Goal: Task Accomplishment & Management: Complete application form

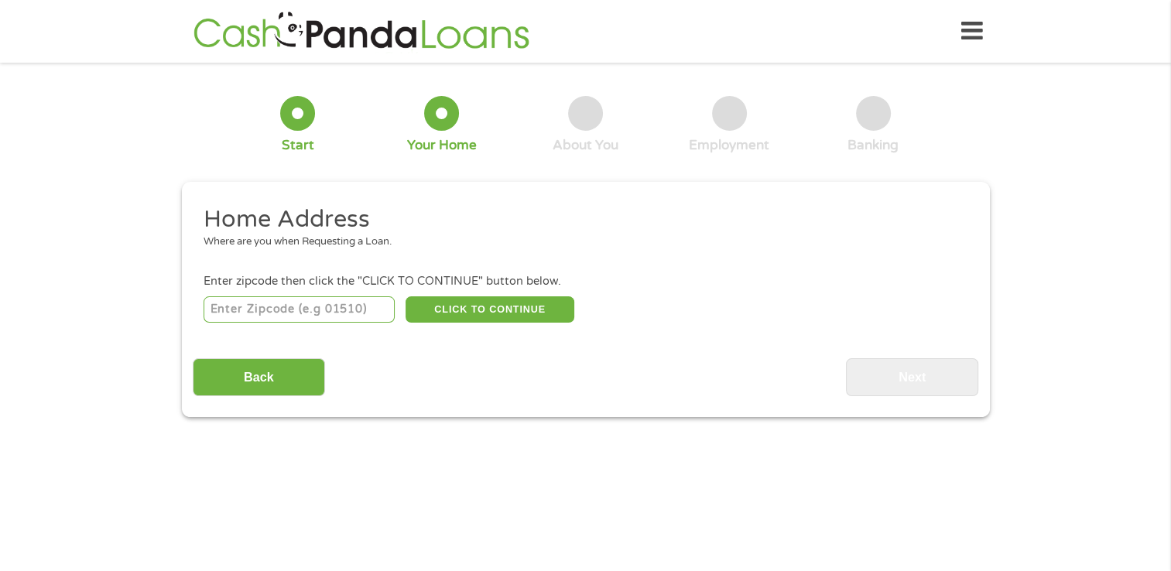
click at [238, 317] on input "number" at bounding box center [299, 310] width 191 height 26
type input "1"
type input "28659"
click at [502, 311] on button "CLICK TO CONTINUE" at bounding box center [490, 310] width 169 height 26
type input "28659"
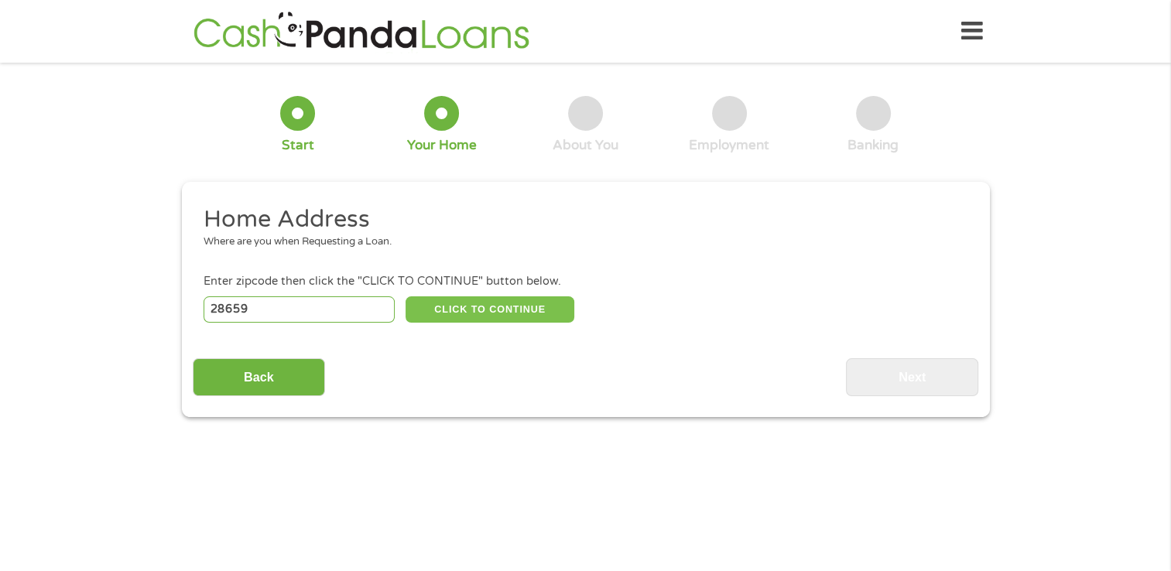
type input "[GEOGRAPHIC_DATA]"
select select "[US_STATE]"
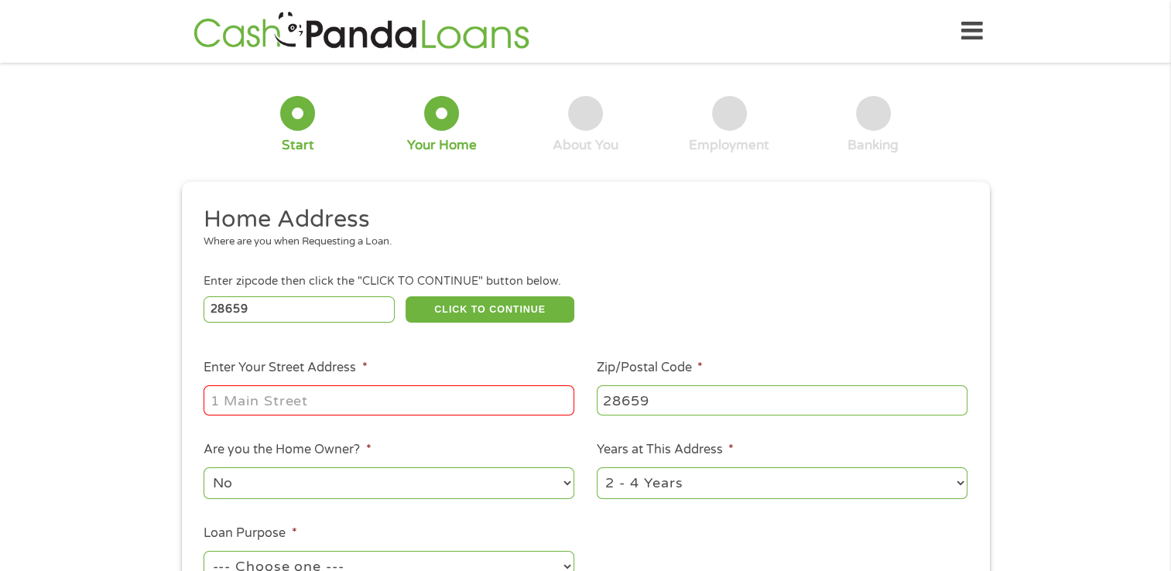
click at [338, 403] on input "Enter Your Street Address *" at bounding box center [389, 400] width 371 height 29
type input "[STREET_ADDRESS]"
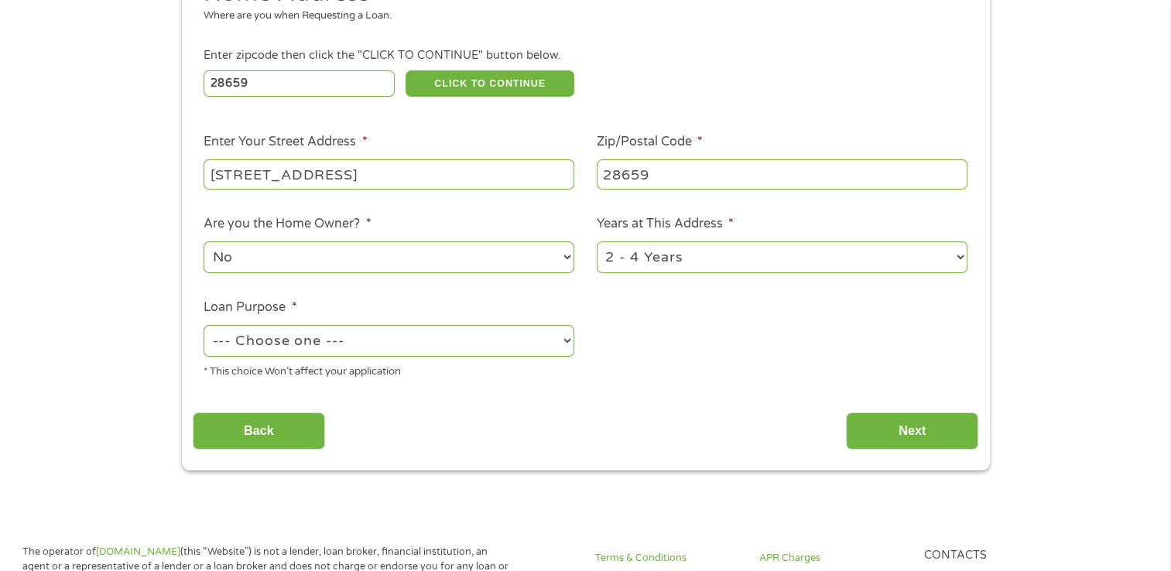
scroll to position [278, 0]
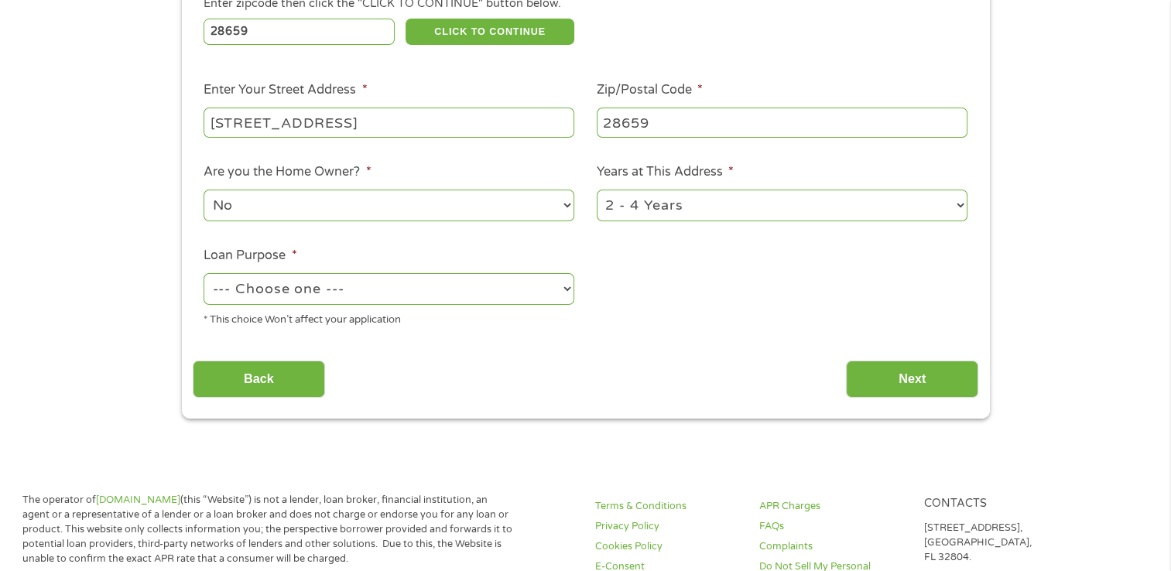
click at [960, 207] on select "1 Year or less 1 - 2 Years 2 - 4 Years Over 4 Years" at bounding box center [782, 206] width 371 height 32
select select "24months"
click at [597, 191] on select "1 Year or less 1 - 2 Years 2 - 4 Years Over 4 Years" at bounding box center [782, 206] width 371 height 32
click at [562, 292] on select "--- Choose one --- Pay Bills Debt Consolidation Home Improvement Major Purchase…" at bounding box center [389, 289] width 371 height 32
select select "shorttermcash"
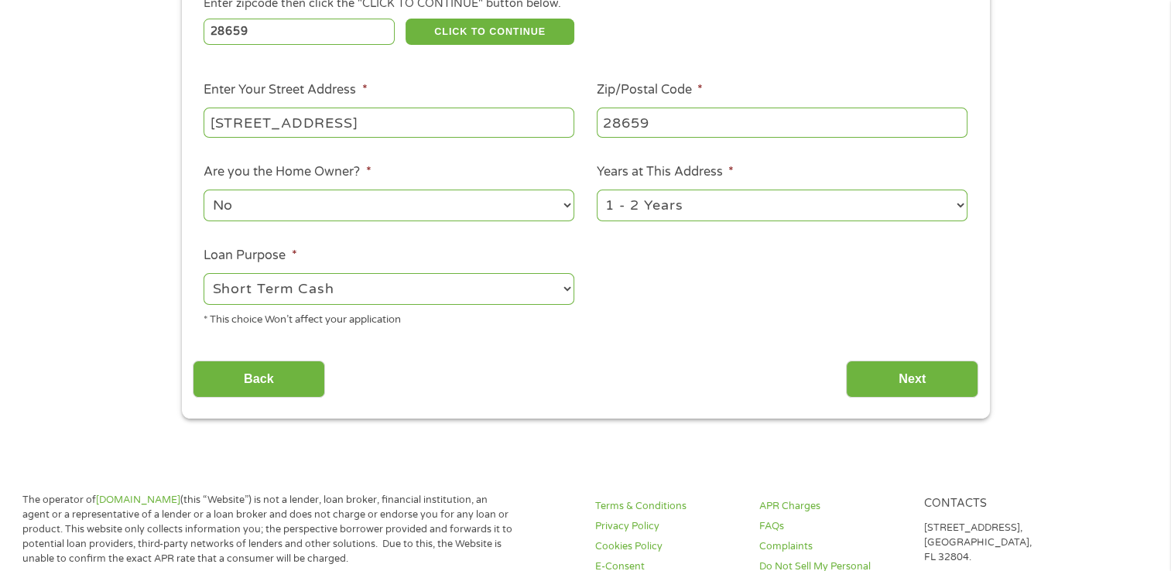
click at [204, 275] on select "--- Choose one --- Pay Bills Debt Consolidation Home Improvement Major Purchase…" at bounding box center [389, 289] width 371 height 32
click at [902, 387] on input "Next" at bounding box center [912, 380] width 132 height 38
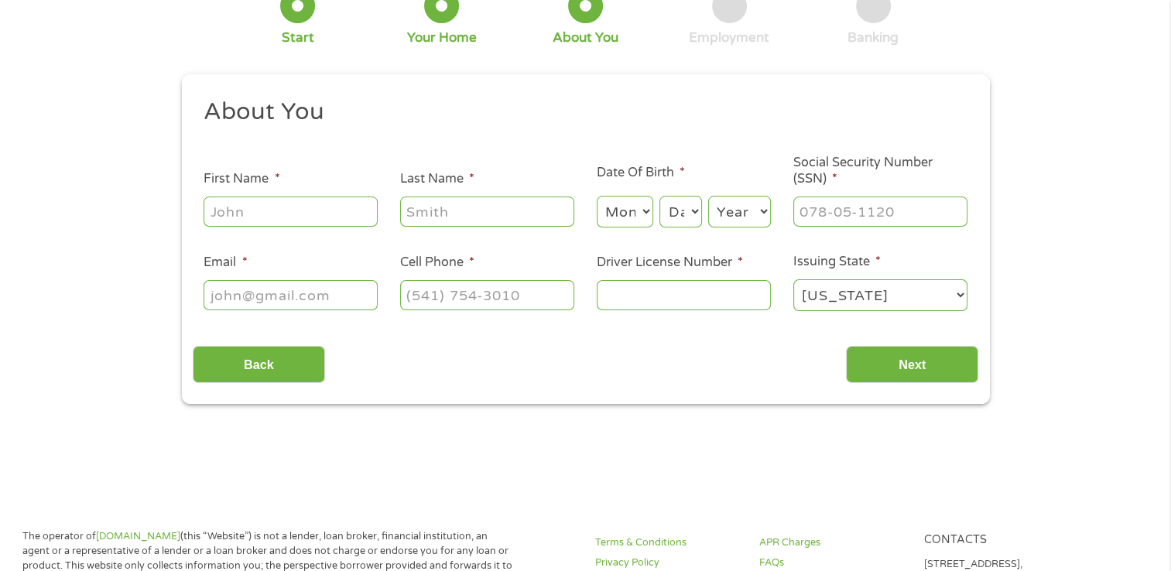
scroll to position [0, 0]
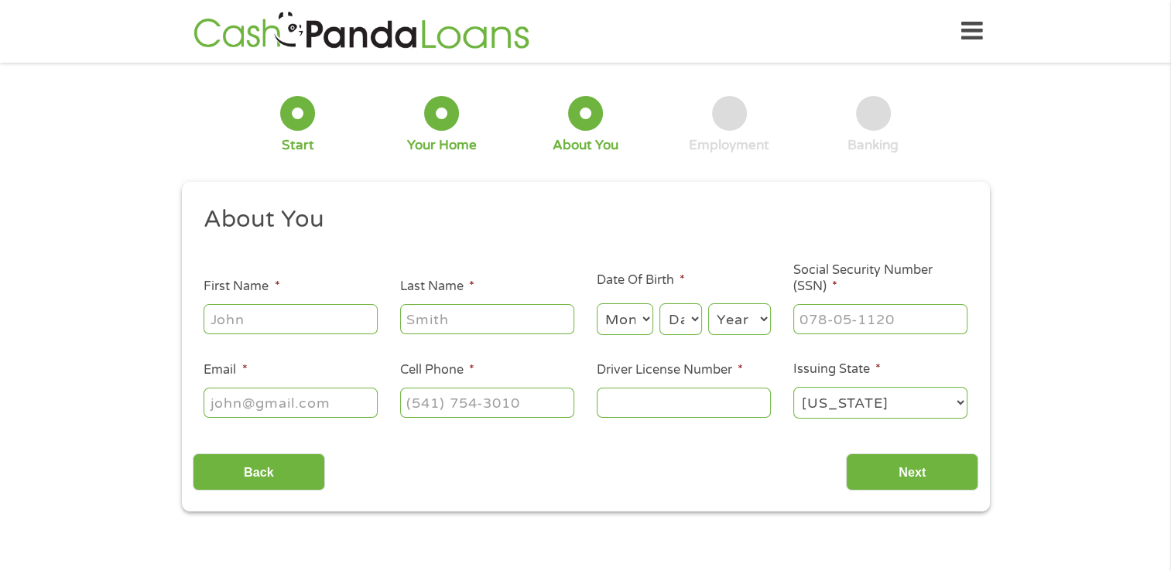
click at [290, 317] on input "First Name *" at bounding box center [291, 318] width 174 height 29
type input "[PERSON_NAME]"
select select "12"
select select "29"
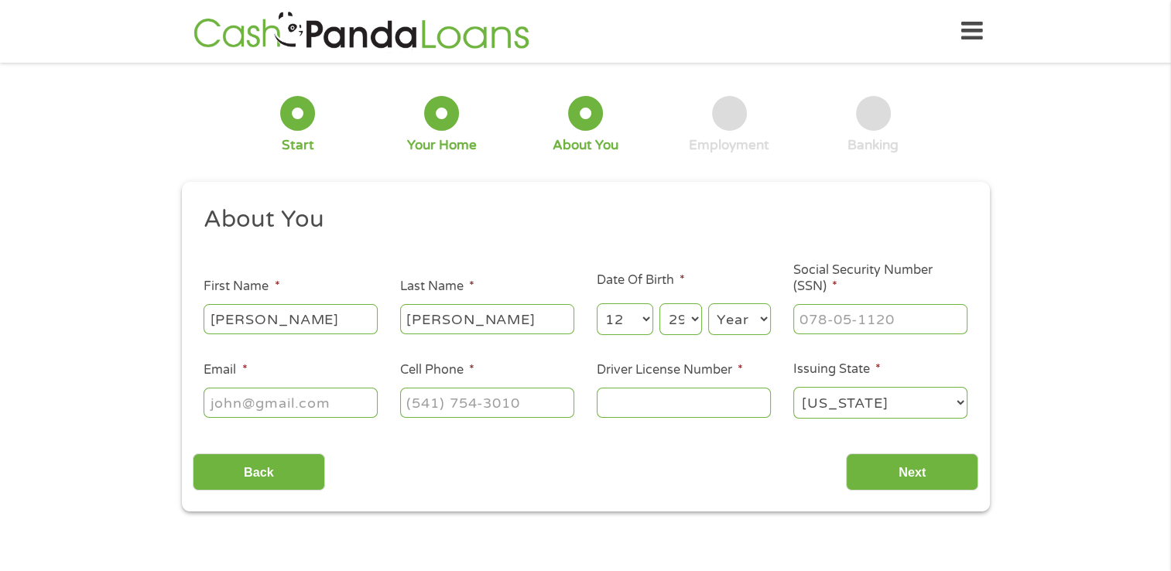
select select "1964"
type input "[EMAIL_ADDRESS][DOMAIN_NAME]"
type input "[PHONE_NUMBER]"
click at [819, 317] on input "___-__-____" at bounding box center [881, 318] width 174 height 29
type input "559-81-8723"
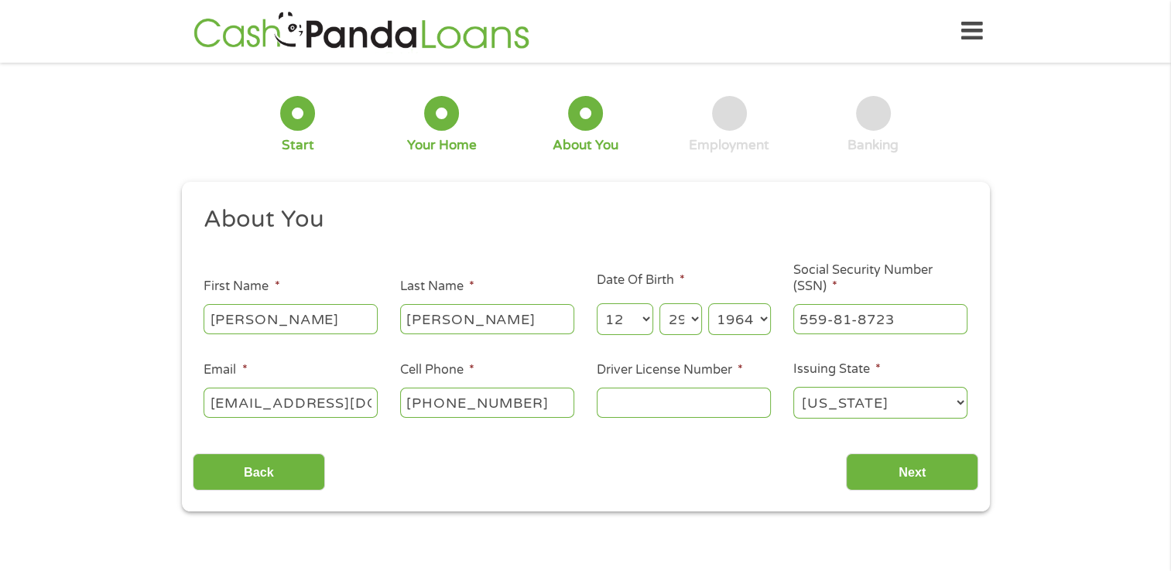
click at [672, 406] on input "Driver License Number *" at bounding box center [684, 402] width 174 height 29
type input "000004670058"
click at [941, 472] on input "Next" at bounding box center [912, 473] width 132 height 38
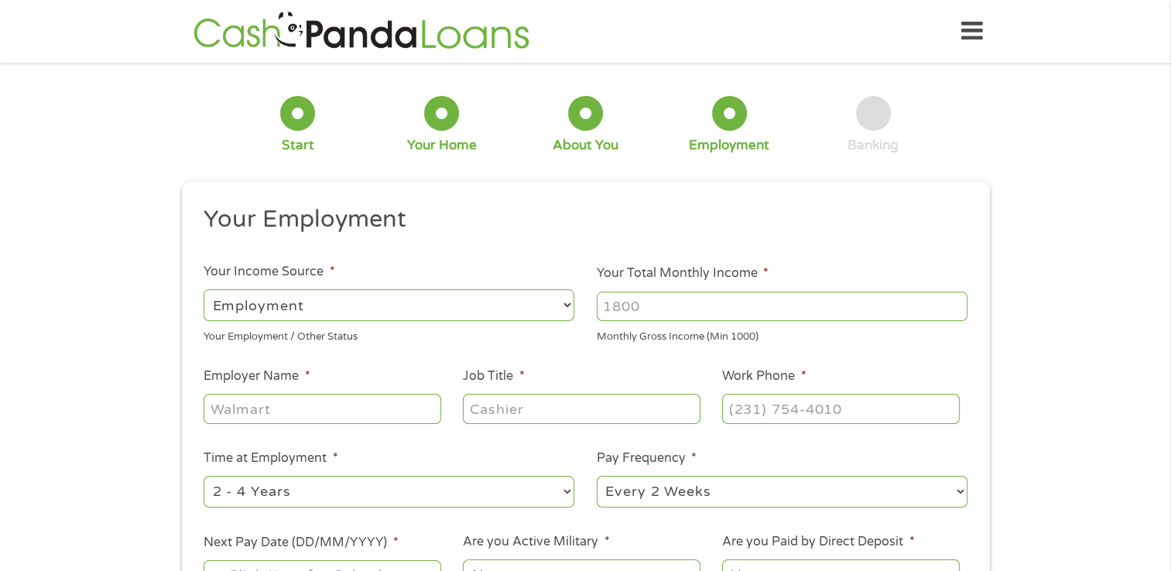
scroll to position [6, 6]
click at [564, 306] on select "--- Choose one --- Employment [DEMOGRAPHIC_DATA] Benefits" at bounding box center [389, 306] width 371 height 32
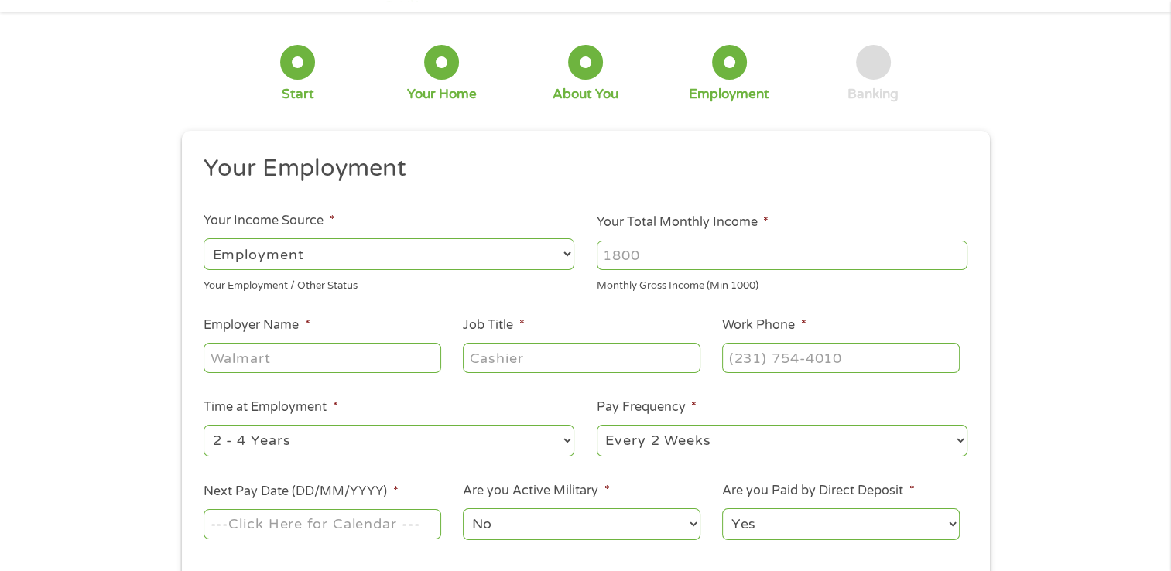
scroll to position [82, 0]
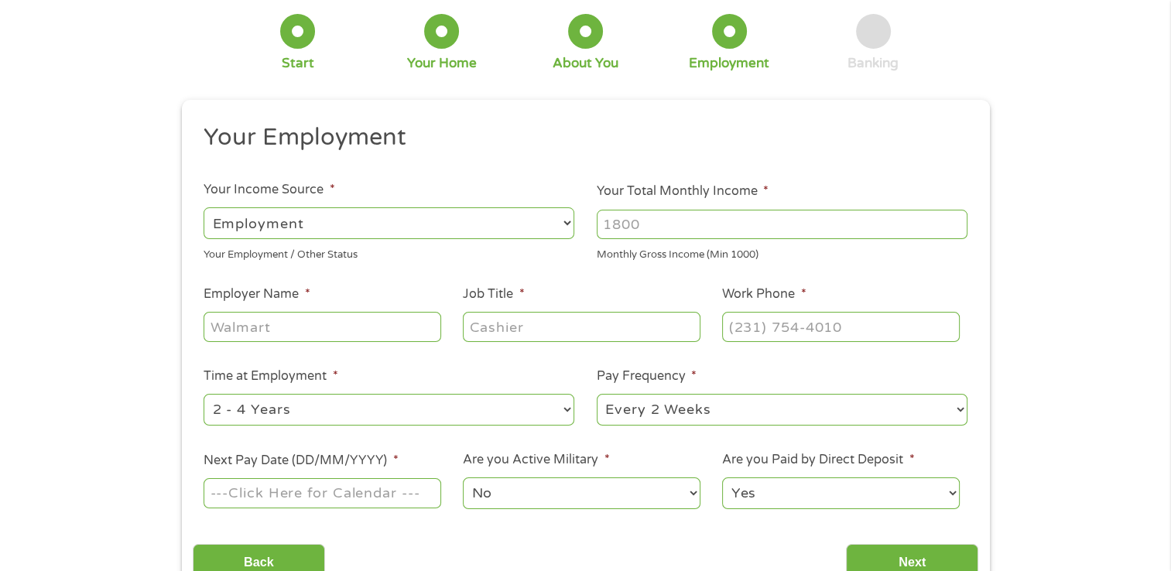
click at [656, 228] on input "Your Total Monthly Income *" at bounding box center [782, 224] width 371 height 29
type input "2500"
click at [338, 329] on input "Employer Name *" at bounding box center [322, 326] width 237 height 29
type input "fedex"
click at [499, 336] on input "Job Title *" at bounding box center [581, 326] width 237 height 29
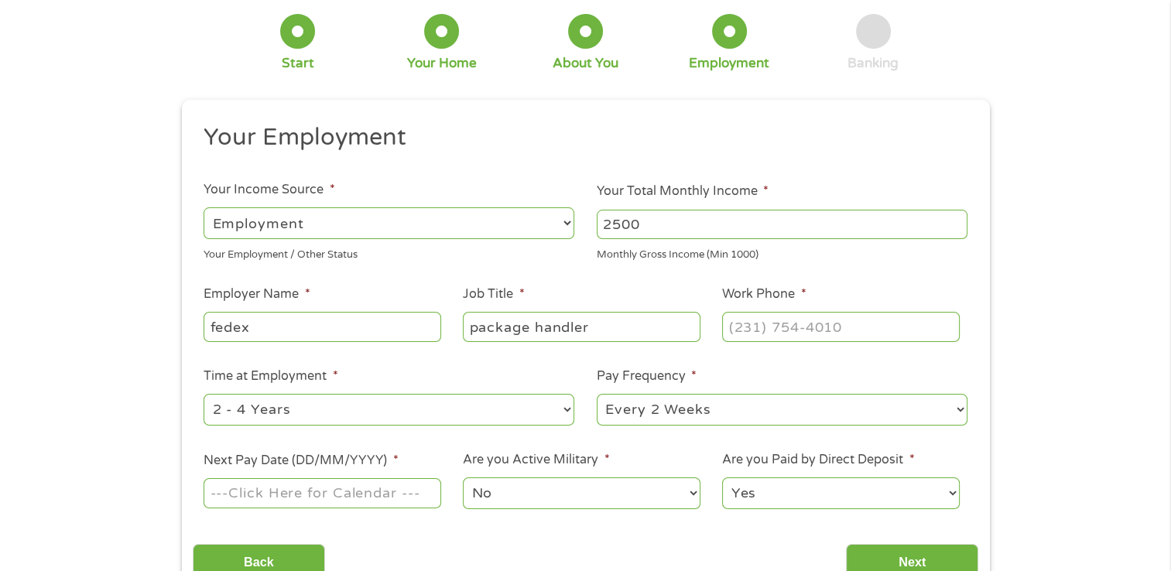
type input "package handler"
click at [743, 336] on input "(___) ___-____" at bounding box center [840, 326] width 237 height 29
type input "[PHONE_NUMBER]"
click at [564, 410] on select "--- Choose one --- 1 Year or less 1 - 2 Years 2 - 4 Years Over 4 Years" at bounding box center [389, 410] width 371 height 32
select select "24months"
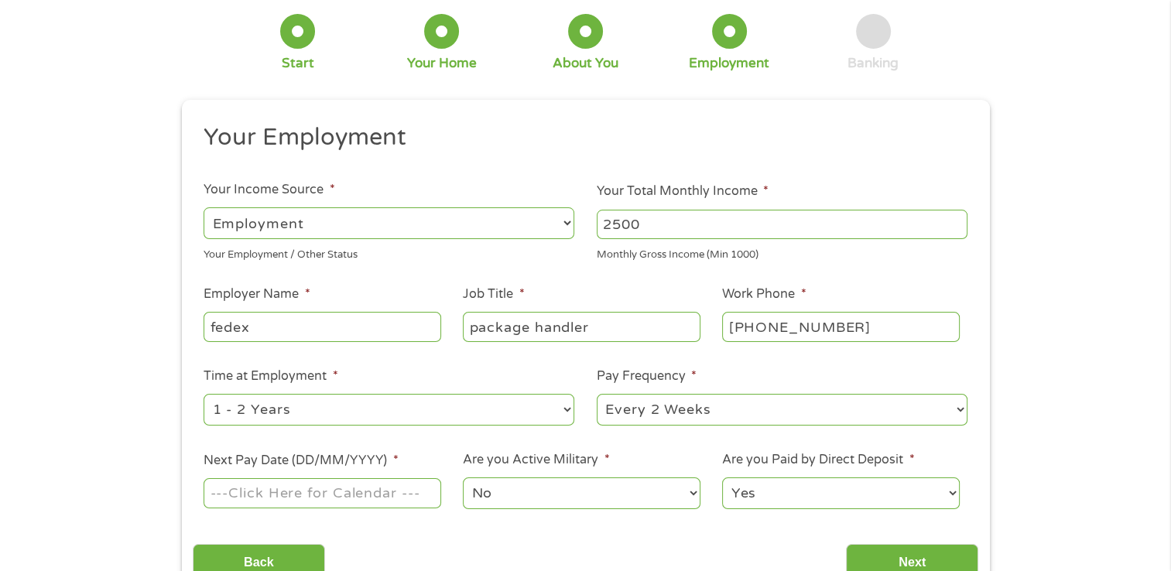
click at [204, 394] on select "--- Choose one --- 1 Year or less 1 - 2 Years 2 - 4 Years Over 4 Years" at bounding box center [389, 410] width 371 height 32
click at [958, 407] on select "--- Choose one --- Every 2 Weeks Every Week Monthly Semi-Monthly" at bounding box center [782, 410] width 371 height 32
select select "weekly"
click at [597, 394] on select "--- Choose one --- Every 2 Weeks Every Week Monthly Semi-Monthly" at bounding box center [782, 410] width 371 height 32
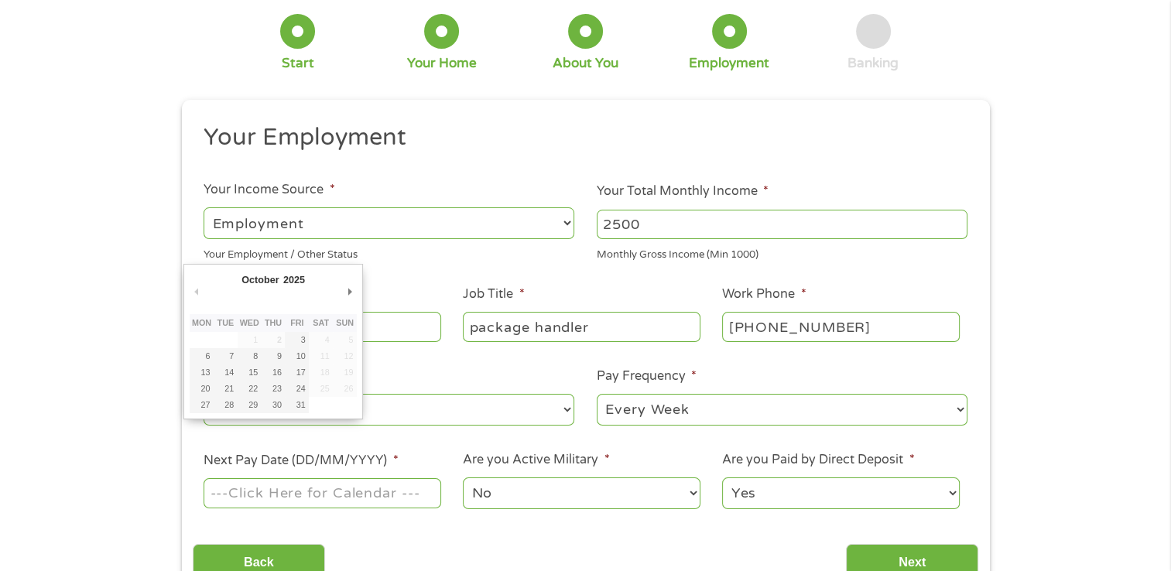
click at [380, 494] on input "Next Pay Date (DD/MM/YYYY) *" at bounding box center [322, 492] width 237 height 29
type input "[DATE]"
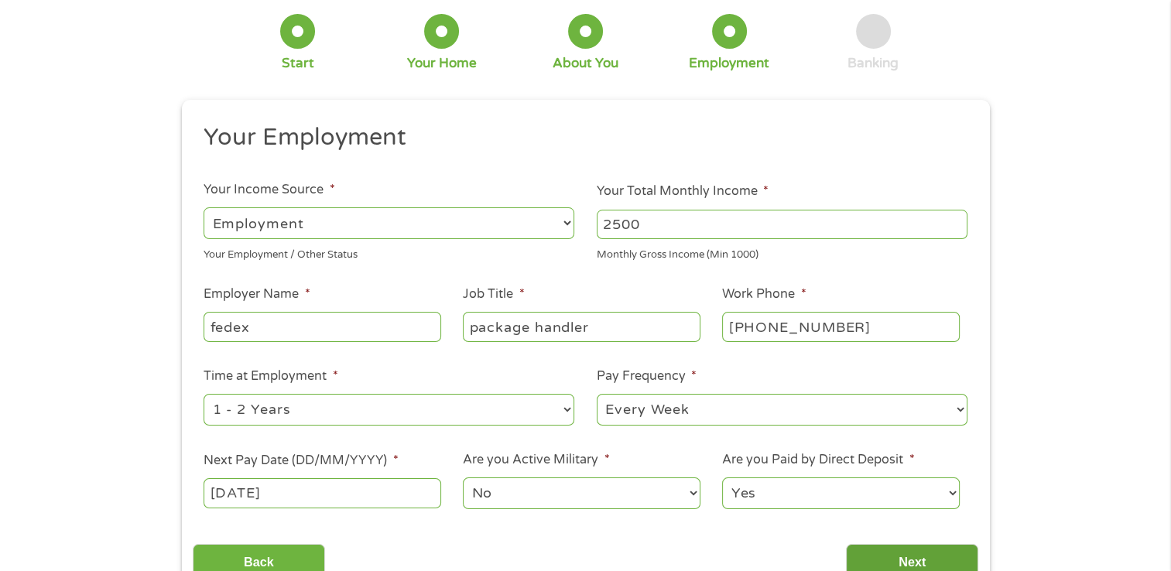
click at [921, 551] on input "Next" at bounding box center [912, 563] width 132 height 38
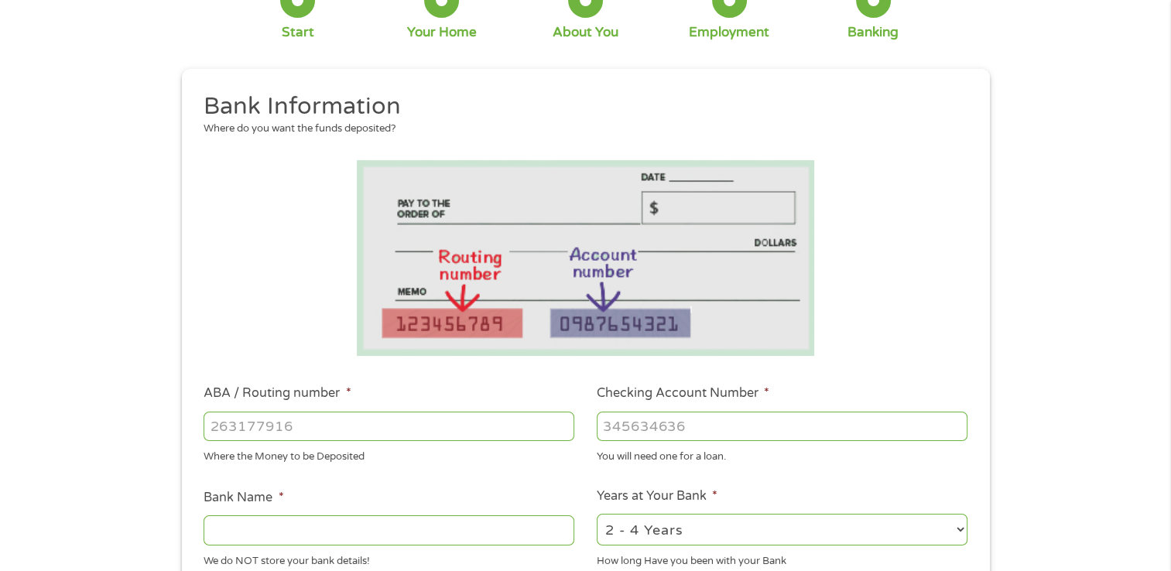
scroll to position [185, 0]
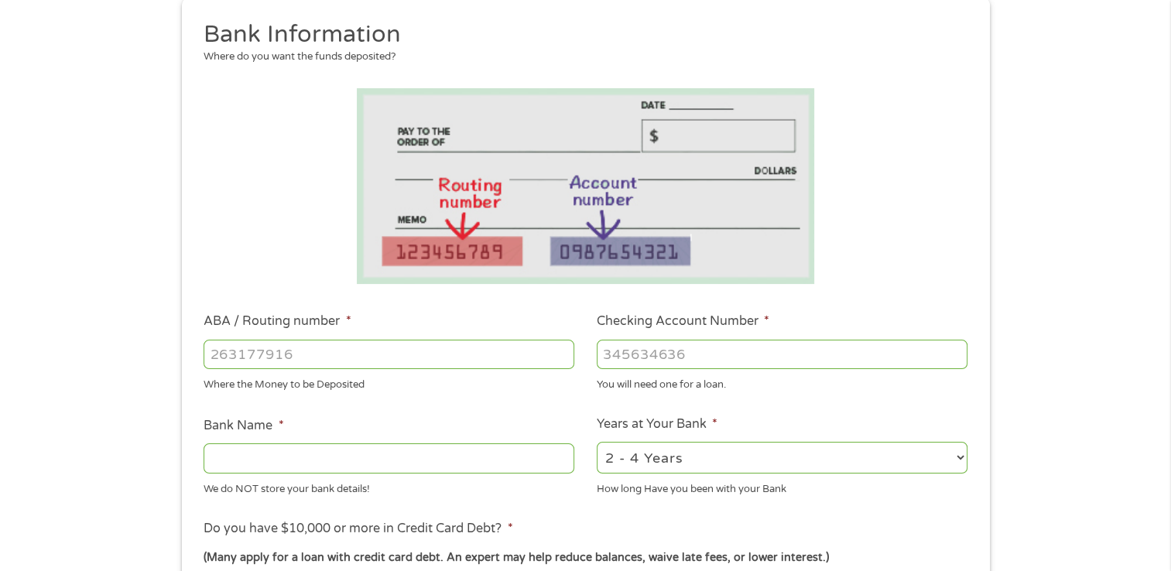
click at [436, 358] on input "ABA / Routing number *" at bounding box center [389, 354] width 371 height 29
type input "322271627"
type input "[PERSON_NAME] [PERSON_NAME] BANK NA"
type input "322271627"
click at [646, 361] on input "Checking Account Number *" at bounding box center [782, 354] width 371 height 29
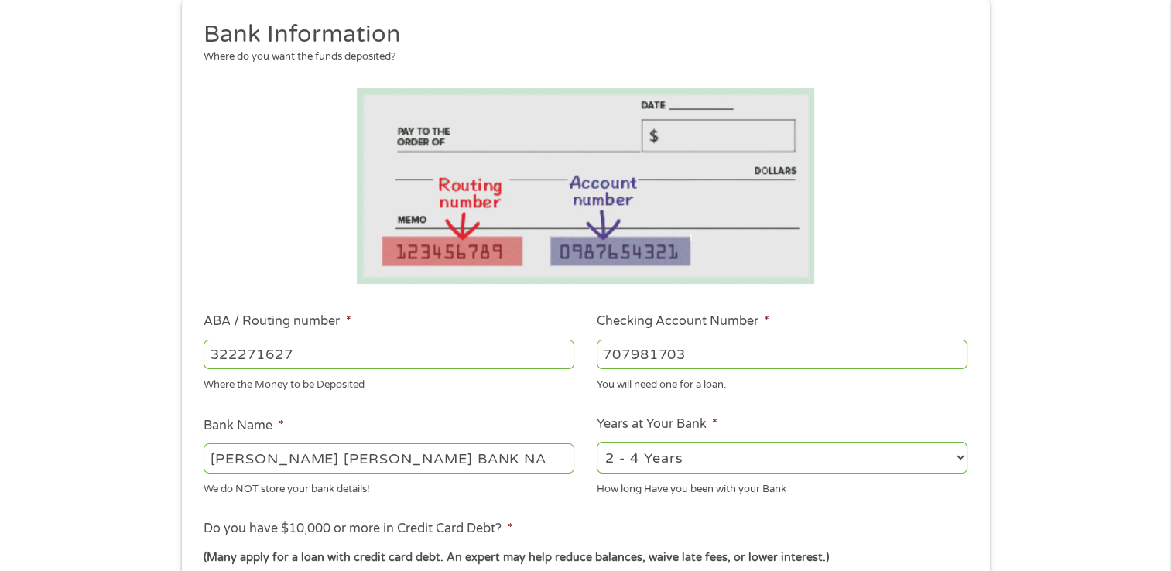
type input "707981703"
click at [961, 458] on select "2 - 4 Years 6 - 12 Months 1 - 2 Years Over 4 Years" at bounding box center [782, 458] width 371 height 32
select select "24months"
click at [597, 443] on select "2 - 4 Years 6 - 12 Months 1 - 2 Years Over 4 Years" at bounding box center [782, 458] width 371 height 32
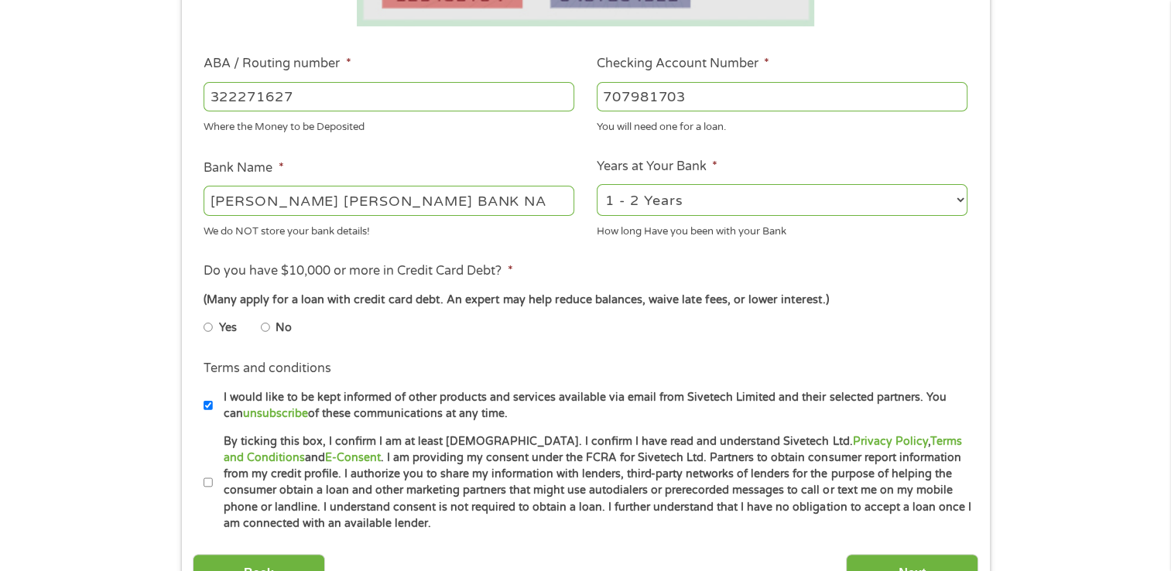
scroll to position [515, 0]
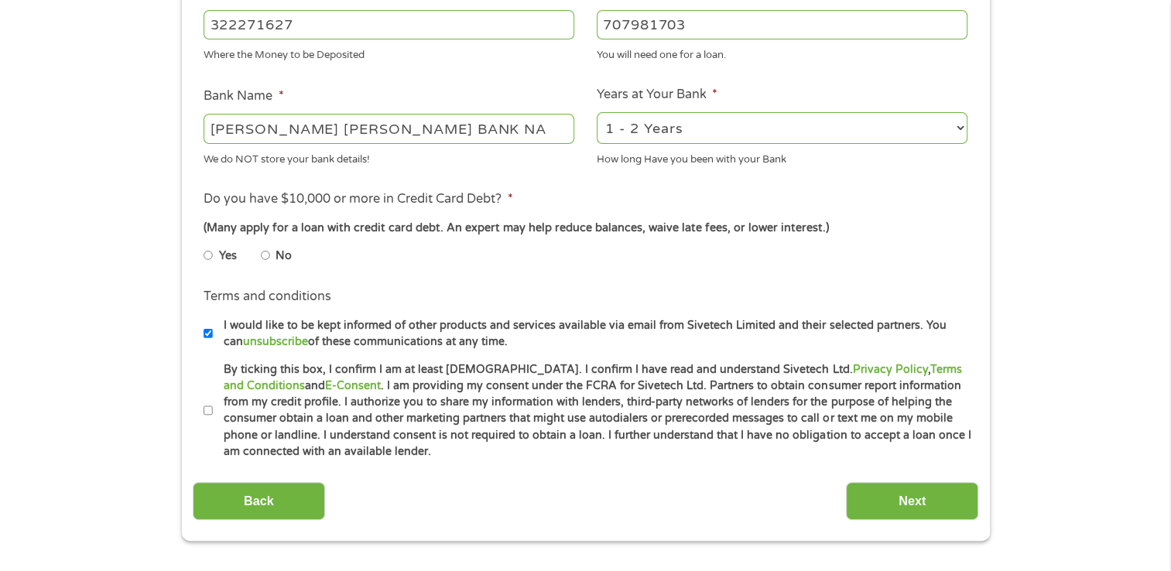
click at [202, 259] on li "Do you have $10,000 or more in Credit Card Debt? * (Many apply for a loan with …" at bounding box center [586, 233] width 786 height 87
click at [209, 256] on input "Yes" at bounding box center [208, 255] width 9 height 25
radio input "true"
click at [207, 410] on input "By ticking this box, I confirm I am at least [DEMOGRAPHIC_DATA]. I confirm I ha…" at bounding box center [208, 411] width 9 height 25
checkbox input "true"
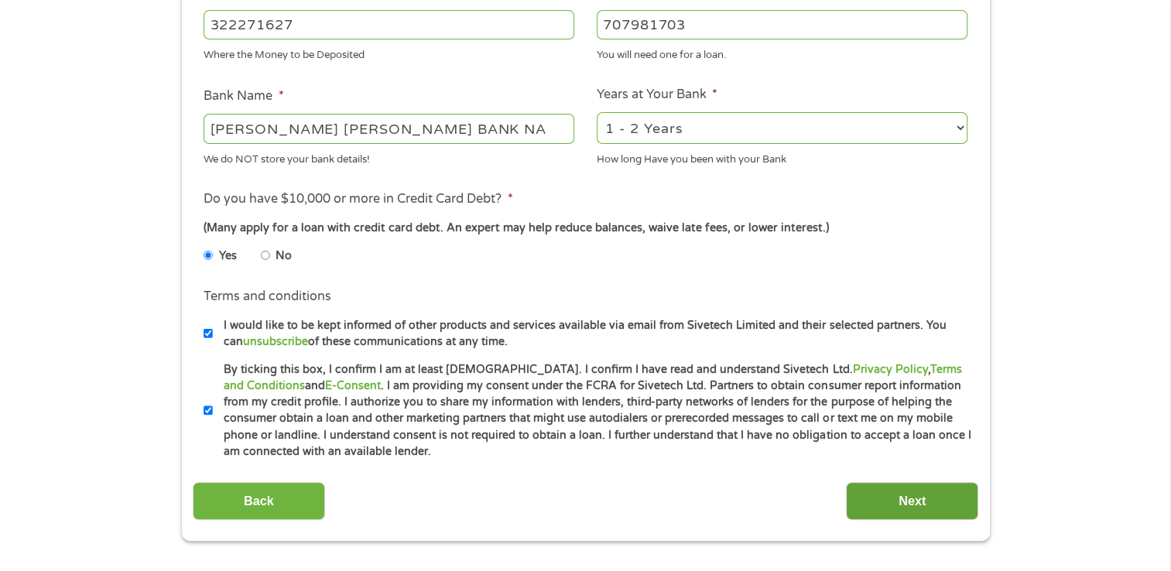
click at [919, 500] on input "Next" at bounding box center [912, 501] width 132 height 38
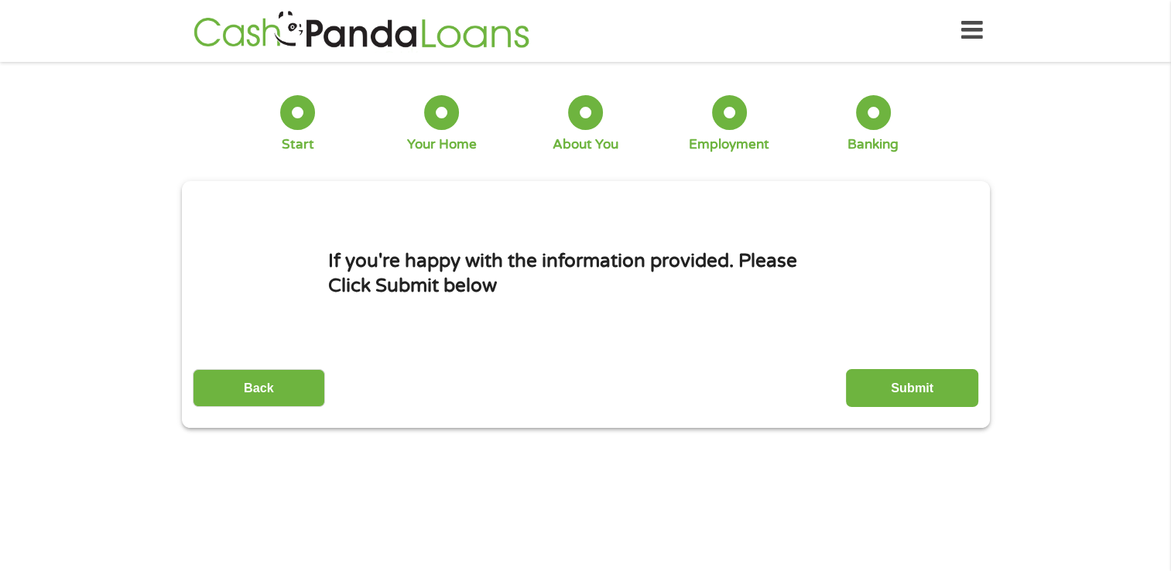
scroll to position [0, 0]
click at [930, 383] on input "Submit" at bounding box center [912, 389] width 132 height 38
